Goal: Check status: Check status

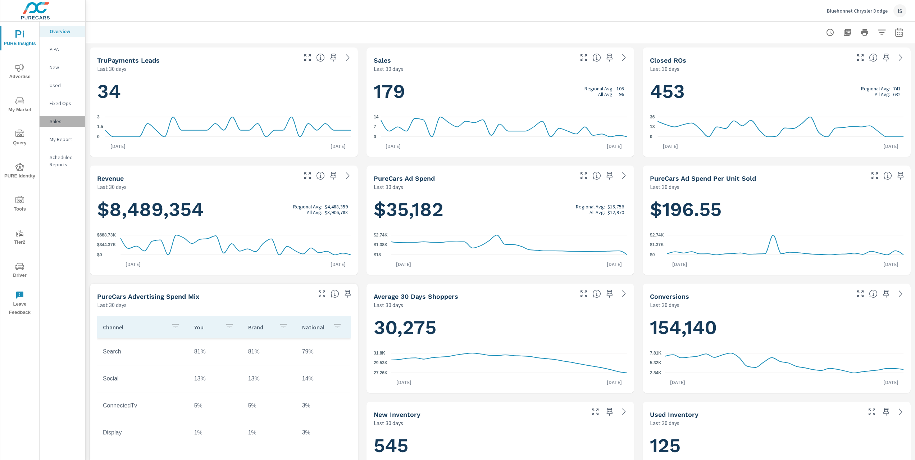
click at [53, 119] on p "Sales" at bounding box center [65, 121] width 30 height 7
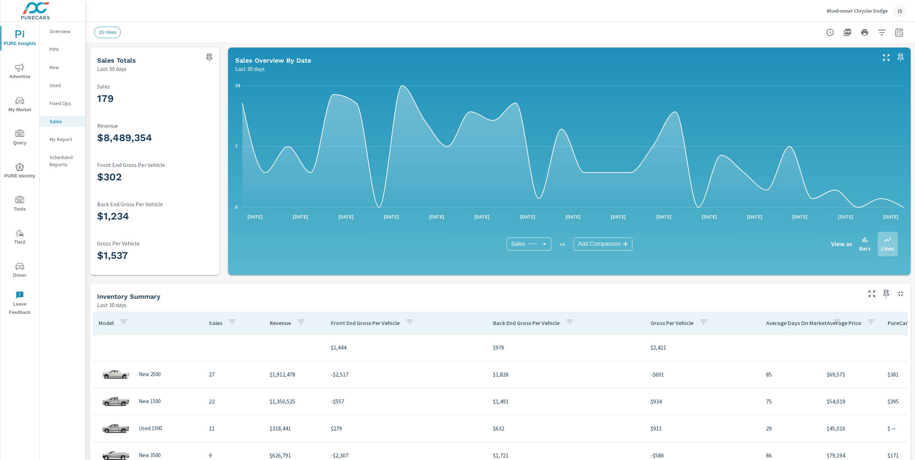
click at [63, 34] on p "Overview" at bounding box center [65, 31] width 30 height 7
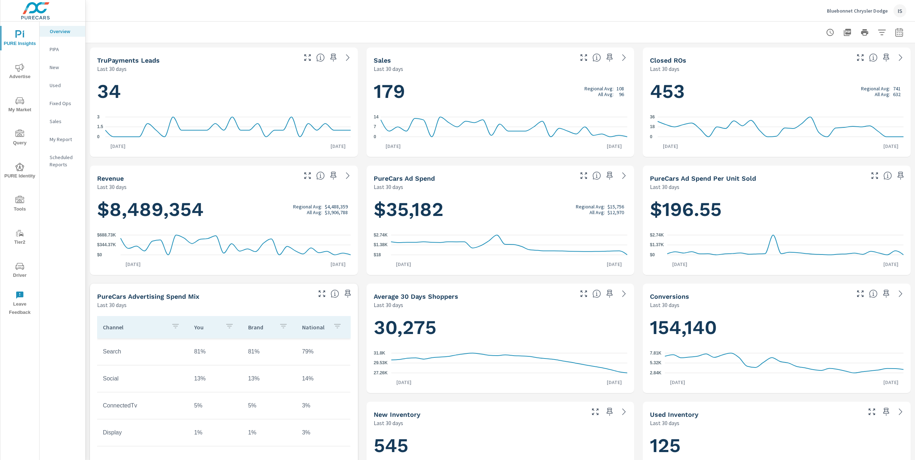
click at [548, 296] on div "Average 30 Days Shoppers" at bounding box center [473, 296] width 199 height 8
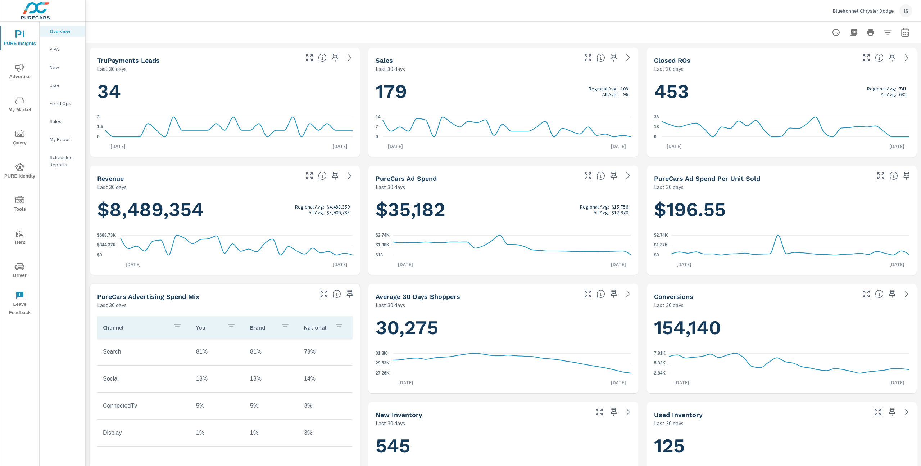
click at [54, 49] on p "PIPA" at bounding box center [65, 49] width 30 height 7
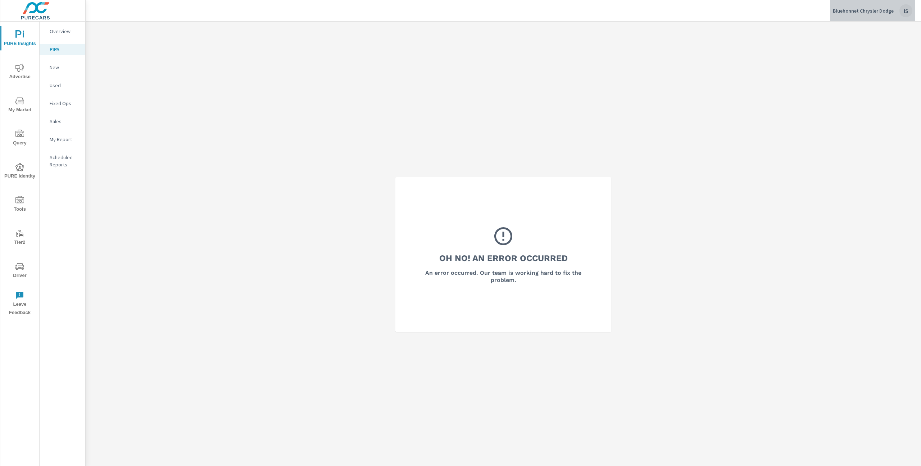
click at [907, 9] on div "IS" at bounding box center [905, 10] width 13 height 13
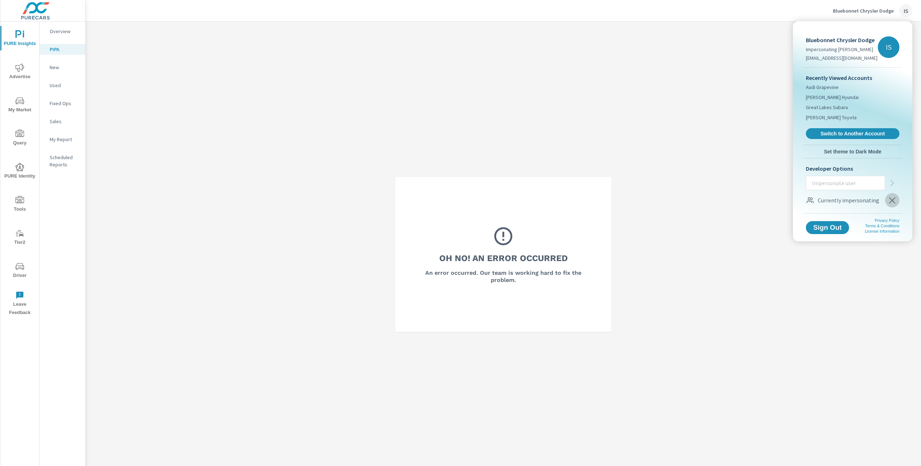
click at [891, 199] on icon "button" at bounding box center [892, 200] width 6 height 6
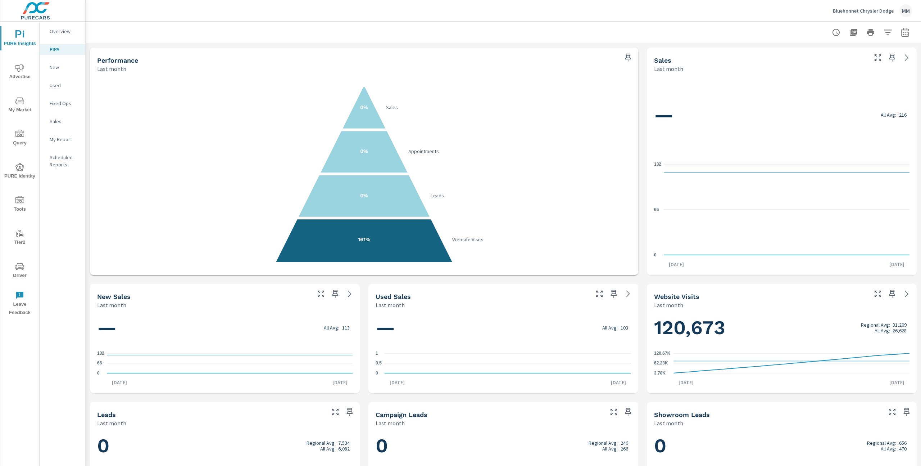
click at [878, 13] on p "Bluebonnet Chrysler Dodge" at bounding box center [863, 11] width 61 height 6
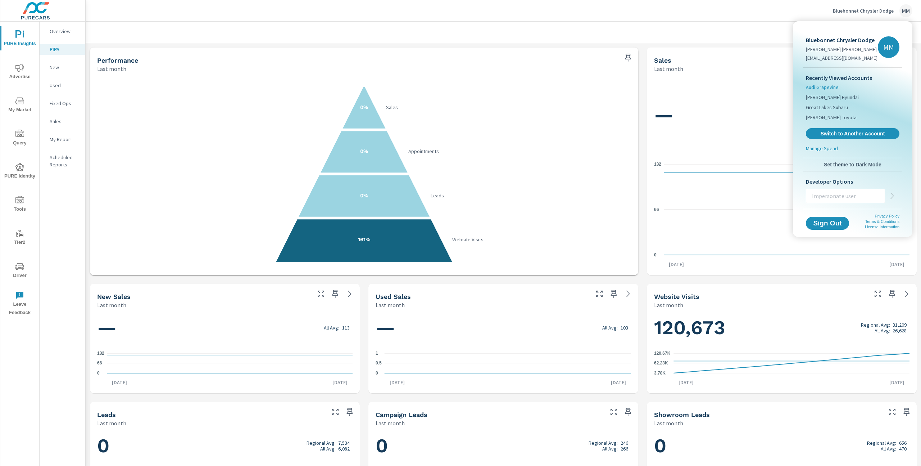
click at [830, 86] on span "Audi Grapevine" at bounding box center [822, 86] width 33 height 7
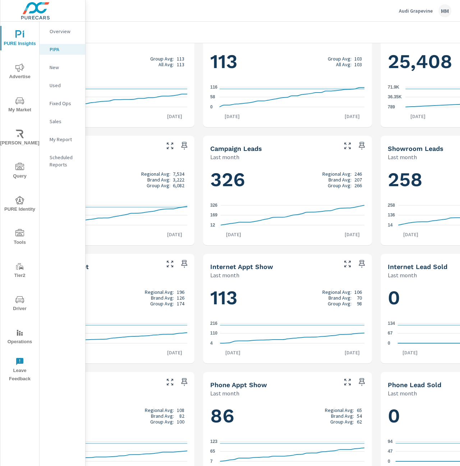
scroll to position [286, 64]
